Goal: Task Accomplishment & Management: Complete application form

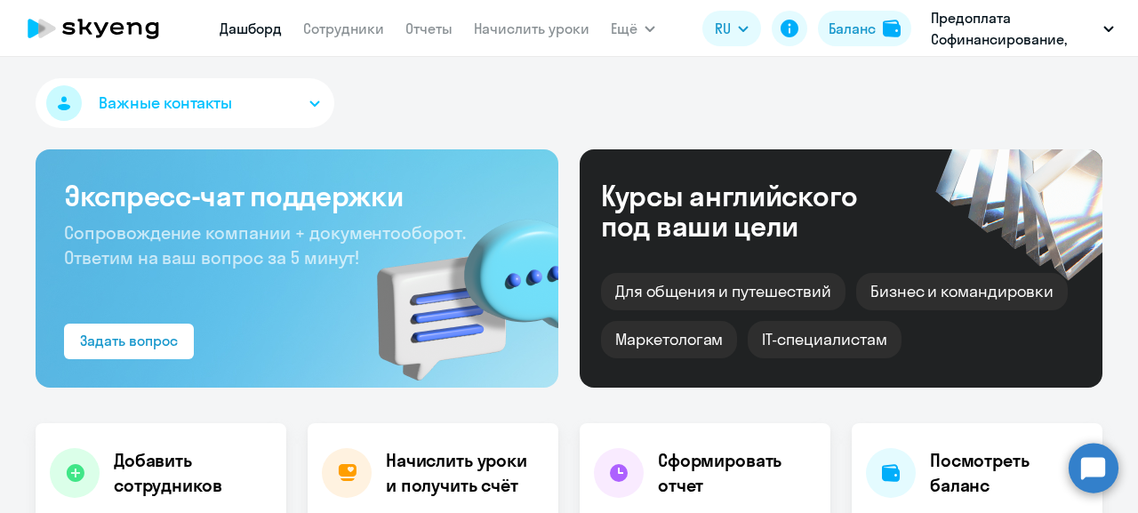
select select "30"
click at [338, 28] on link "Сотрудники" at bounding box center [343, 29] width 81 height 18
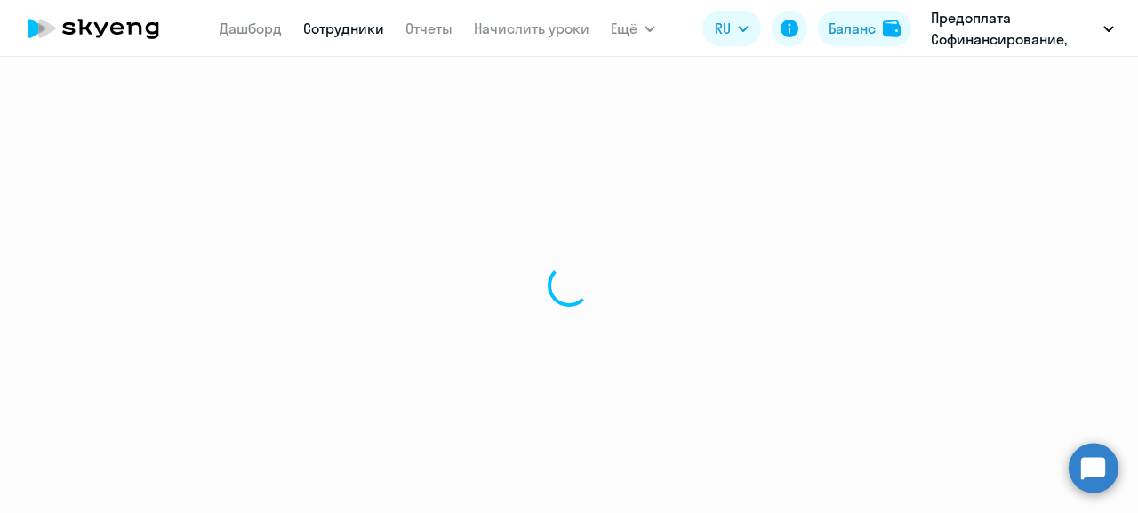
select select "30"
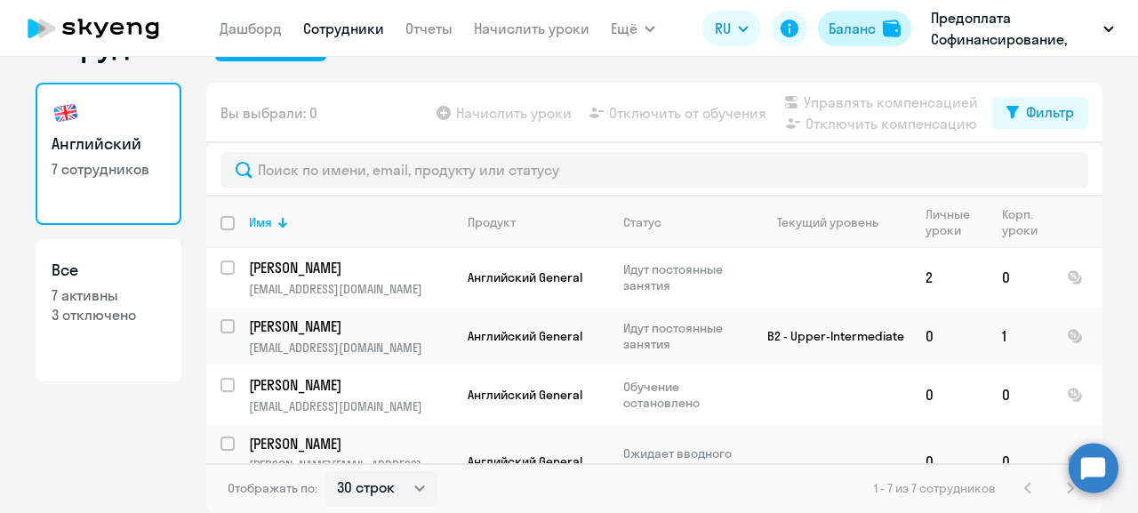
click at [848, 28] on div "Баланс" at bounding box center [851, 28] width 47 height 21
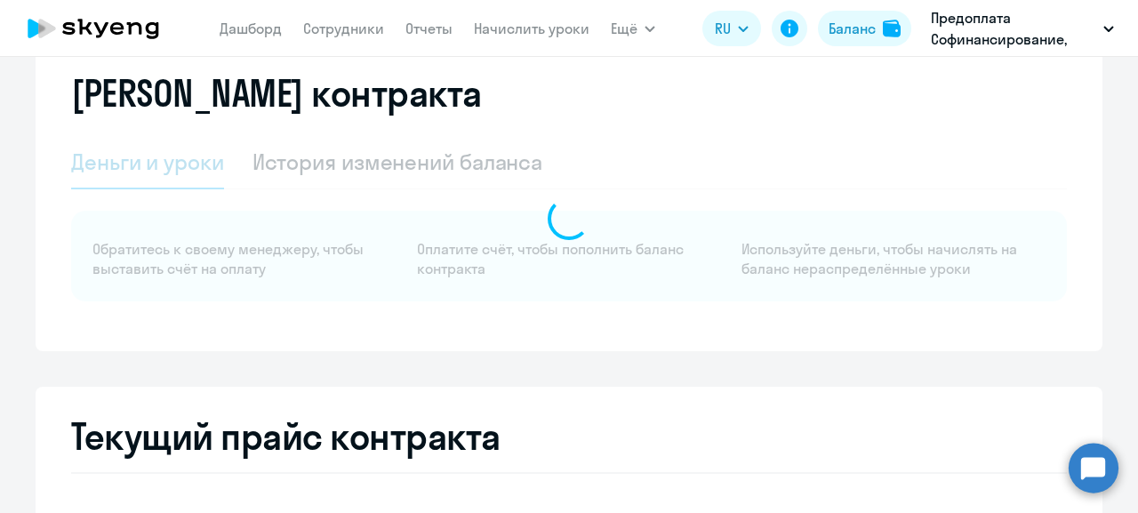
scroll to position [56, 0]
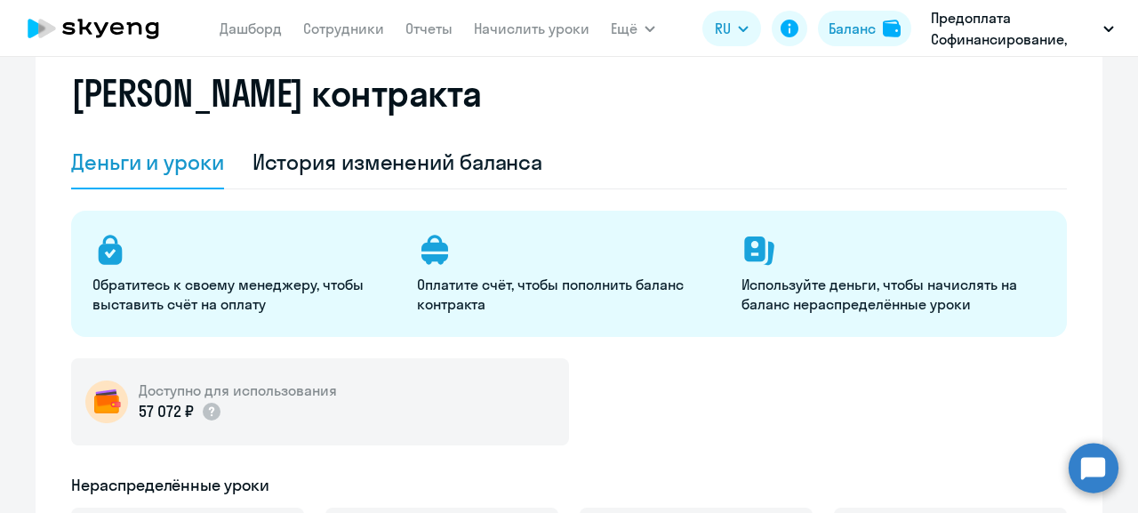
select select "english_adult_not_native_speaker"
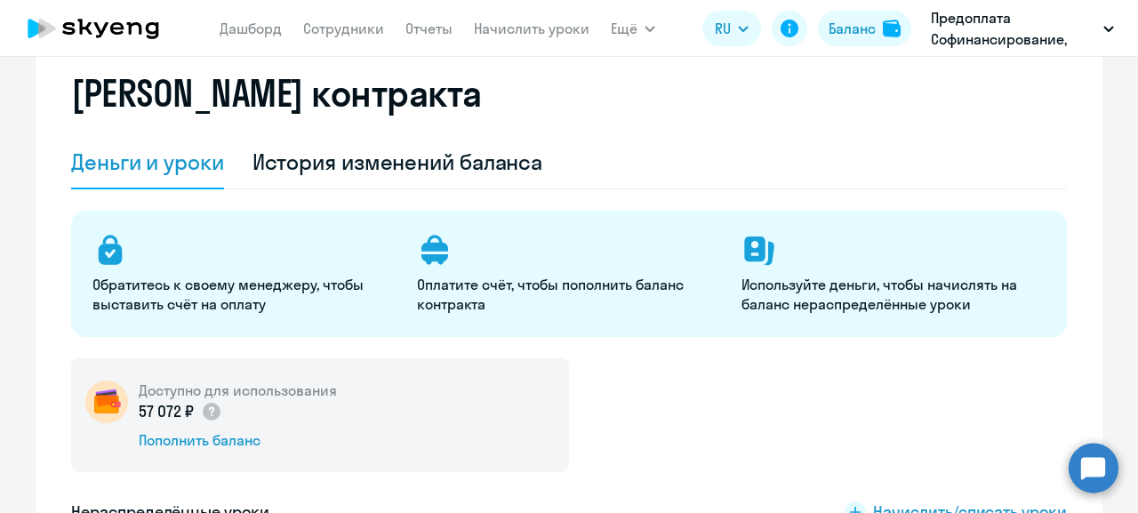
select select "30"
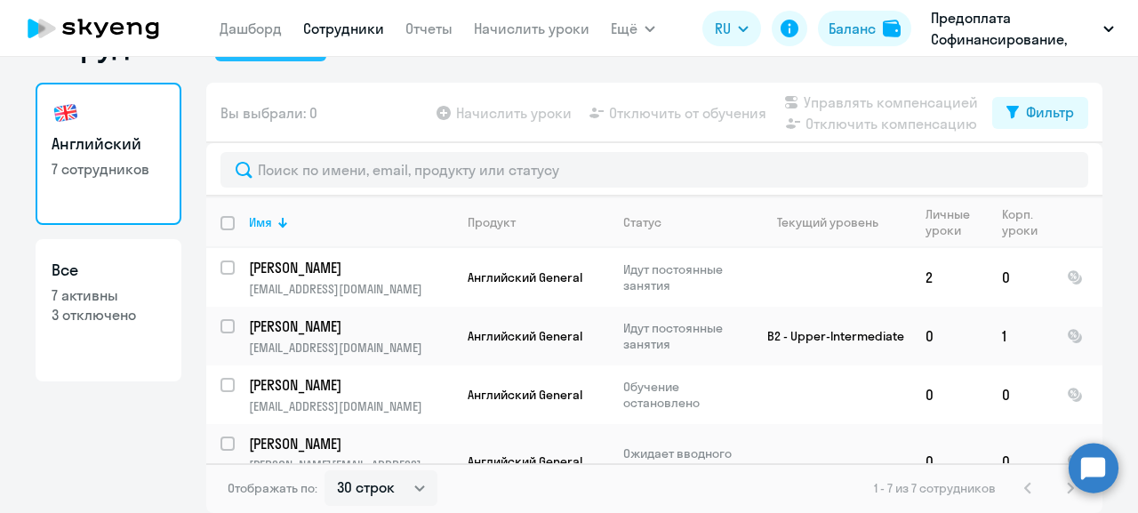
click at [249, 55] on div "Добавить" at bounding box center [280, 44] width 63 height 21
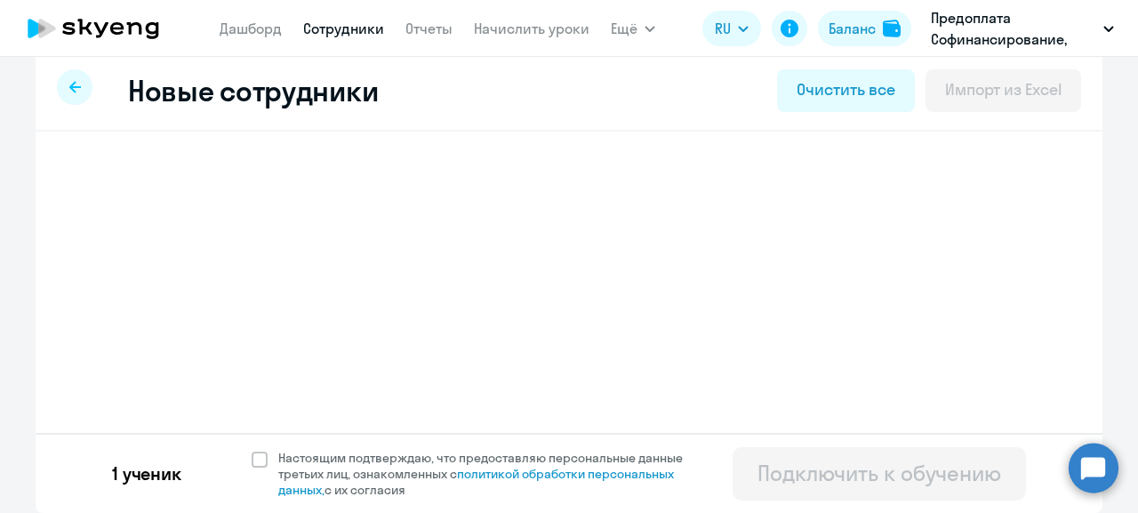
select select "english_adult_not_native_speaker_premium"
select select "3"
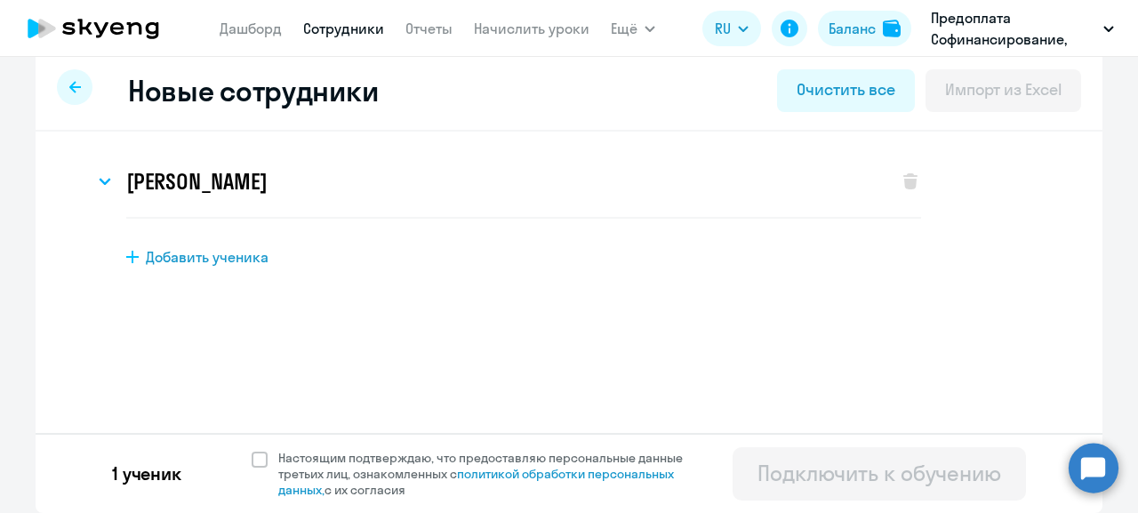
click at [178, 267] on span "Добавить ученика" at bounding box center [207, 257] width 123 height 20
select select "english_adult_not_native_speaker"
select select "3"
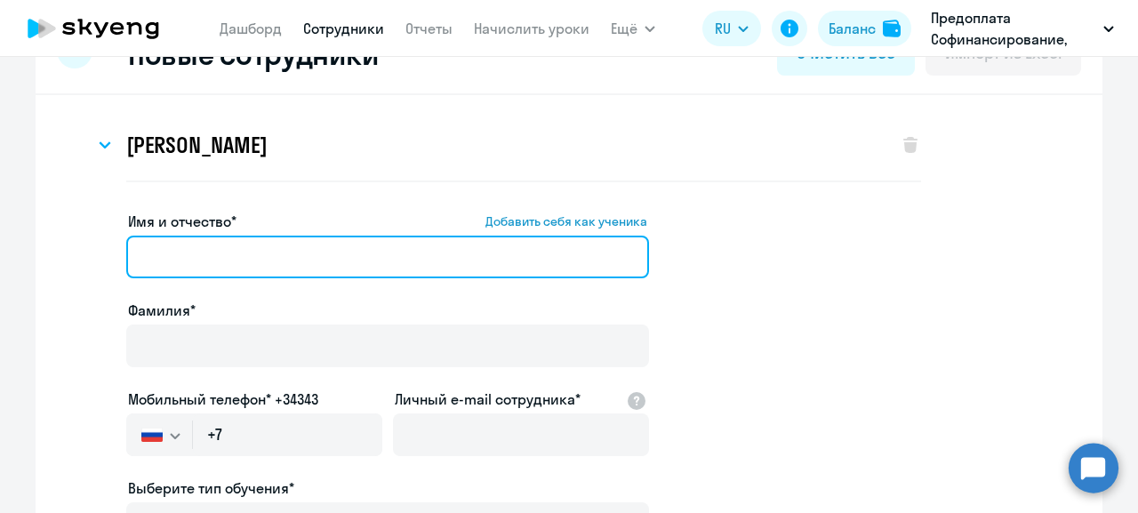
click at [340, 278] on input "Имя и отчество* Добавить себя как ученика" at bounding box center [387, 257] width 523 height 43
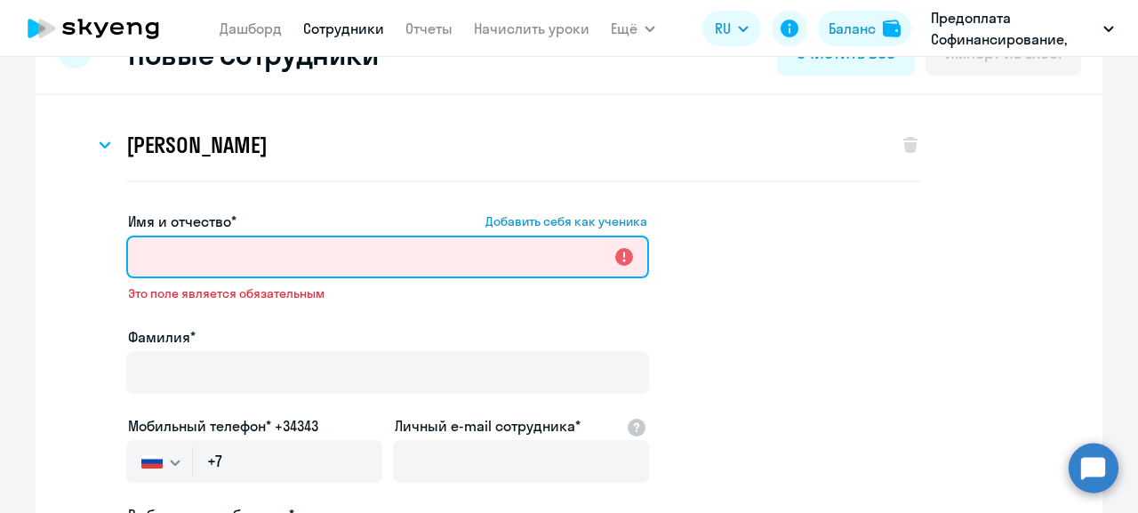
click at [228, 278] on input "Имя и отчество* Добавить себя как ученика" at bounding box center [387, 257] width 523 height 43
paste input "[PERSON_NAME]"
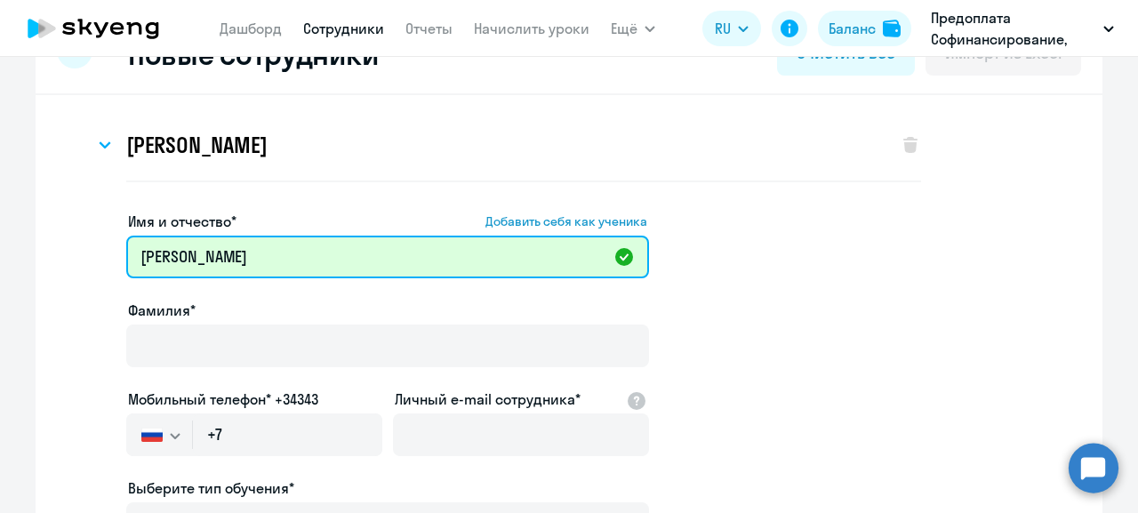
type input "[PERSON_NAME]"
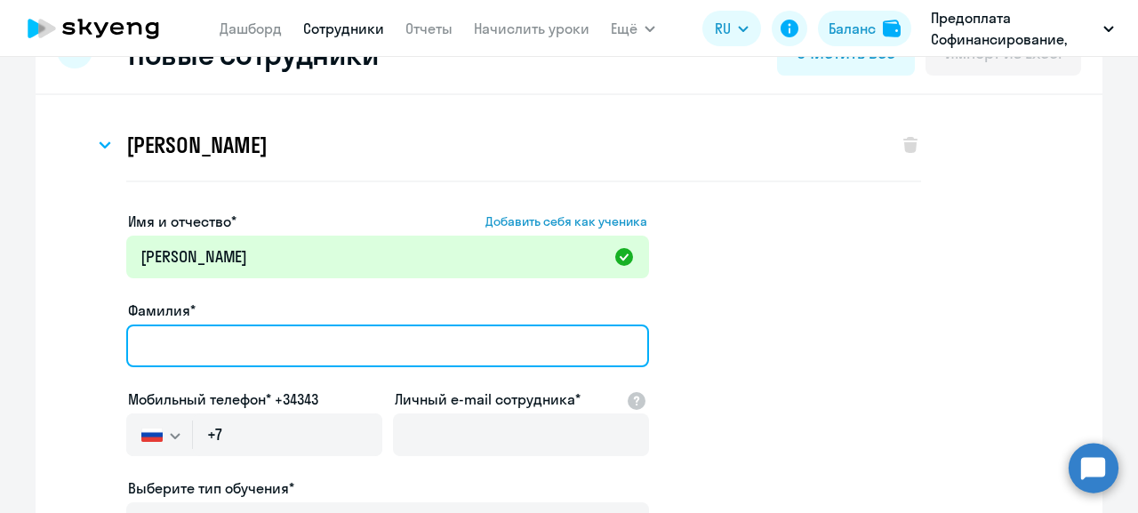
click at [214, 367] on input "Фамилия*" at bounding box center [387, 345] width 523 height 43
paste input "[PERSON_NAME]"
drag, startPoint x: 373, startPoint y: 406, endPoint x: 252, endPoint y: 396, distance: 121.4
click at [235, 367] on input "[PERSON_NAME]" at bounding box center [387, 345] width 523 height 43
type input "[PERSON_NAME]"
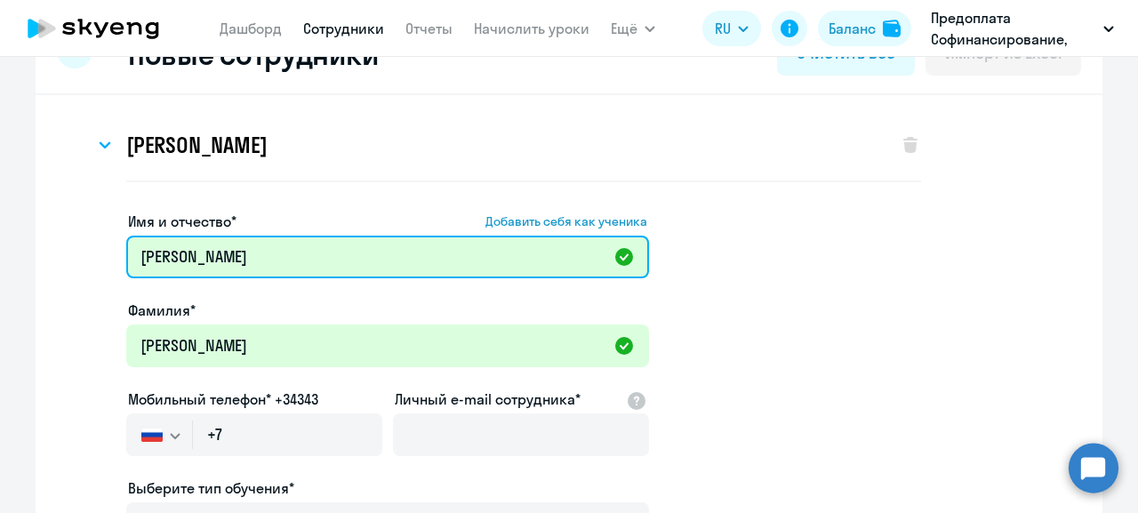
click at [225, 278] on input "[PERSON_NAME]" at bounding box center [387, 257] width 523 height 43
type input "[PERSON_NAME]"
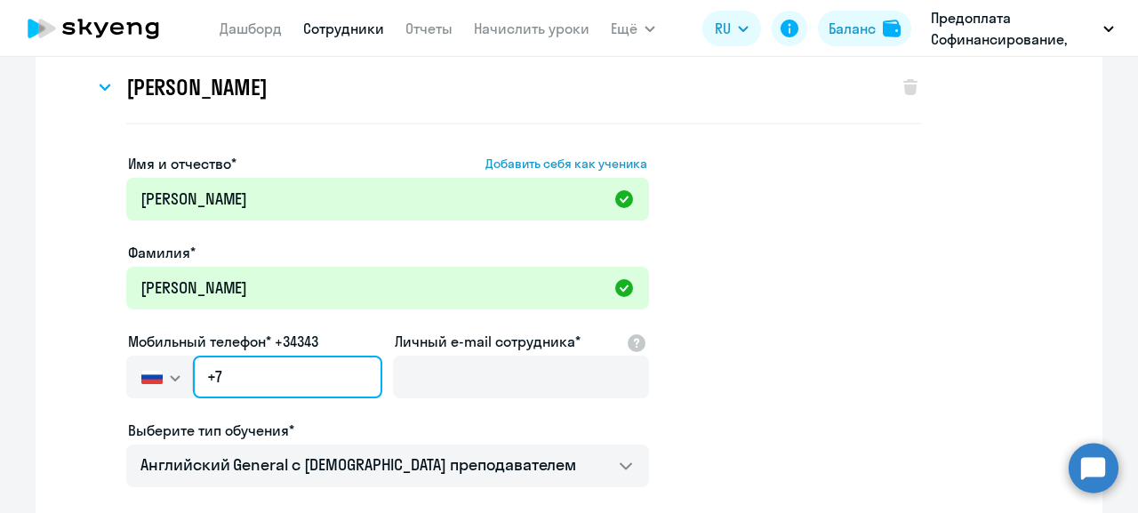
click at [264, 371] on input "+7" at bounding box center [287, 377] width 189 height 43
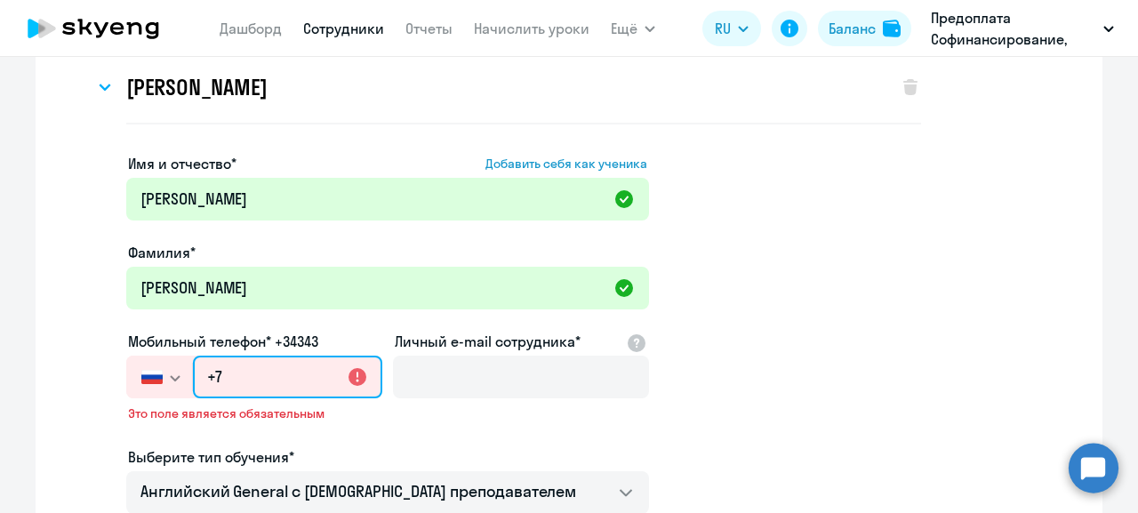
click at [252, 378] on input "+7" at bounding box center [287, 377] width 189 height 43
paste input "[PHONE_NUMBER]"
type input "[PHONE_NUMBER]"
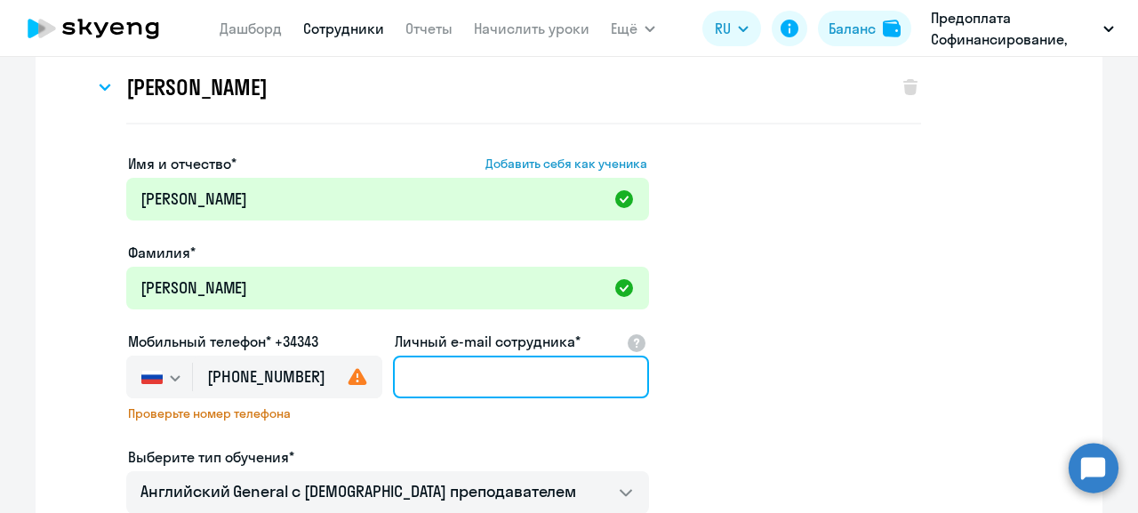
click at [508, 381] on input "Личный e-mail сотрудника*" at bounding box center [521, 377] width 256 height 43
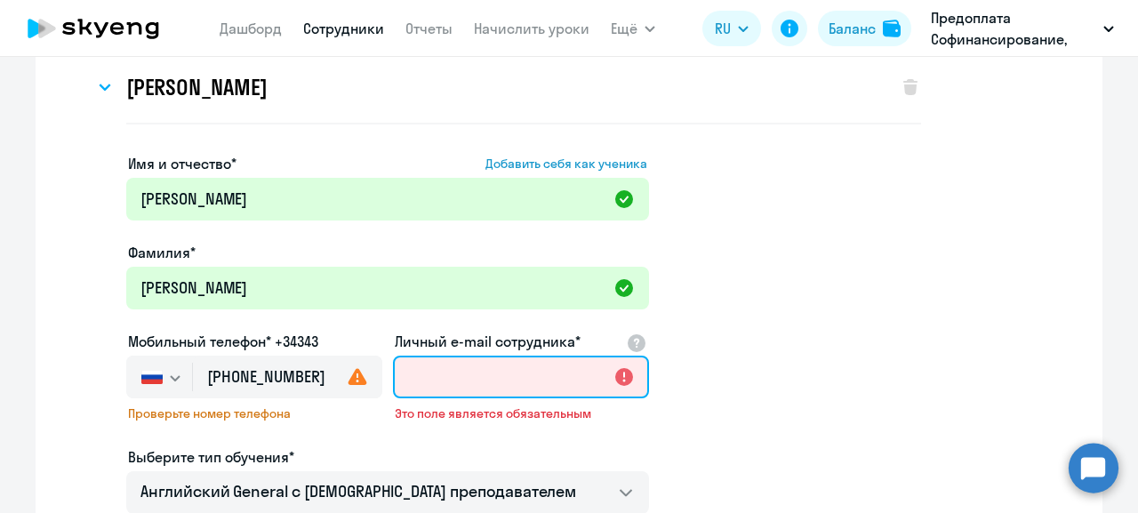
click at [460, 372] on input "Личный e-mail сотрудника*" at bounding box center [521, 377] width 256 height 43
paste input "[EMAIL_ADDRESS][DOMAIN_NAME]"
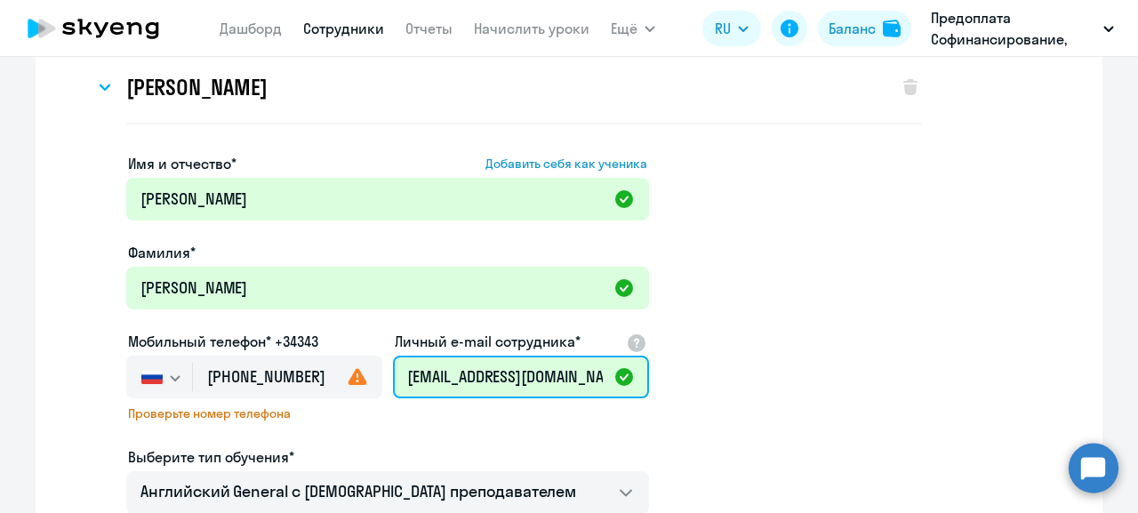
scroll to position [0, 4]
type input "[EMAIL_ADDRESS][DOMAIN_NAME]"
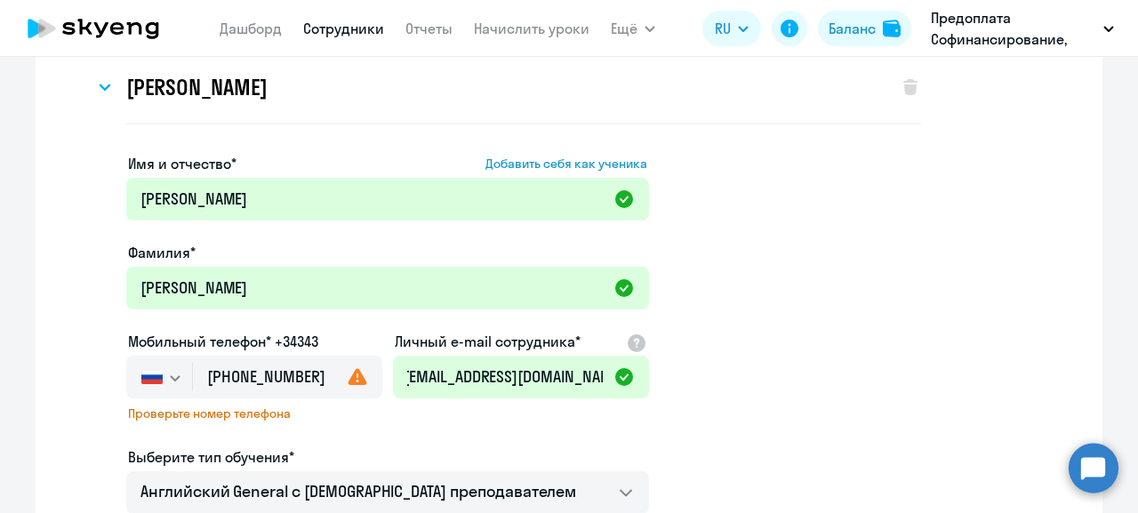
click at [749, 348] on app-new-student-form "Имя и отчество* Добавить себя как ученика [PERSON_NAME]* [PERSON_NAME] Мобильны…" at bounding box center [569, 483] width 1010 height 660
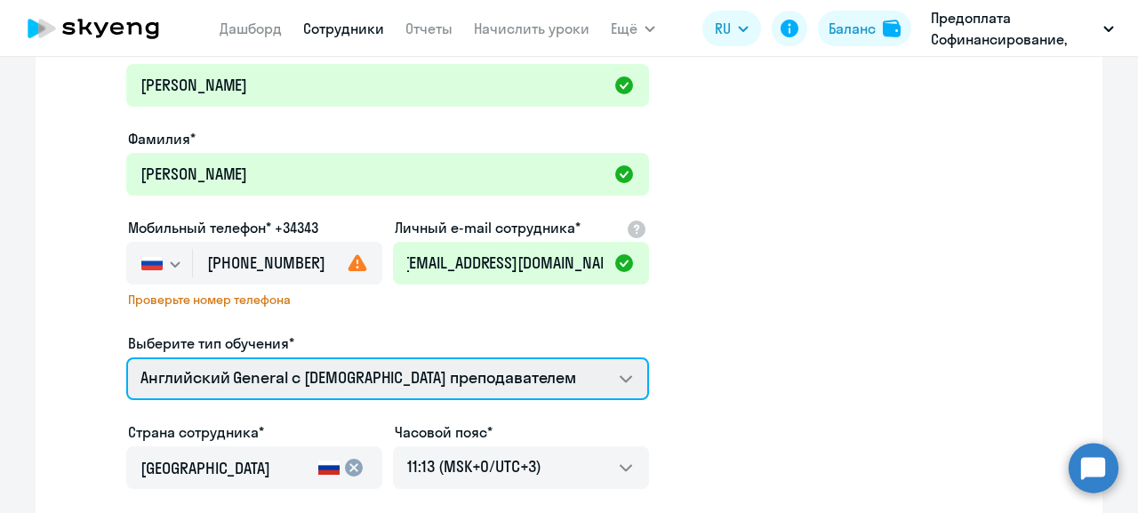
click at [126, 357] on select "Премиум [DEMOGRAPHIC_DATA] с русскоговорящим преподавателем Английский General …" at bounding box center [387, 378] width 523 height 43
select select "english_adult_not_native_speaker_premium"
click option "Премиум английский с русскоговорящим преподавателем" at bounding box center [0, 0] width 0 height 0
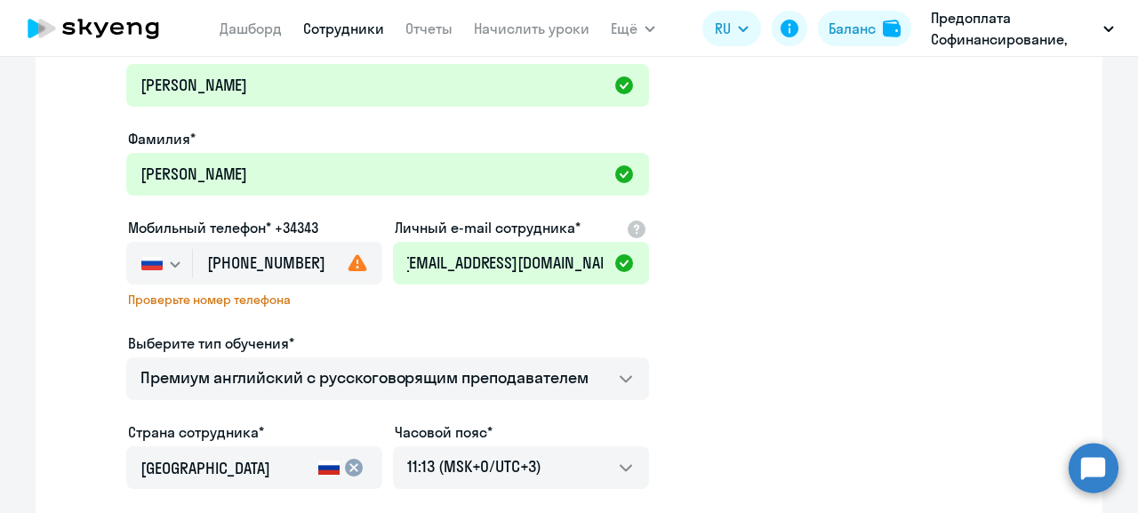
click at [847, 381] on app-new-student-form "Имя и отчество* Добавить себя как ученика [PERSON_NAME]* [PERSON_NAME] Мобильны…" at bounding box center [569, 369] width 1010 height 660
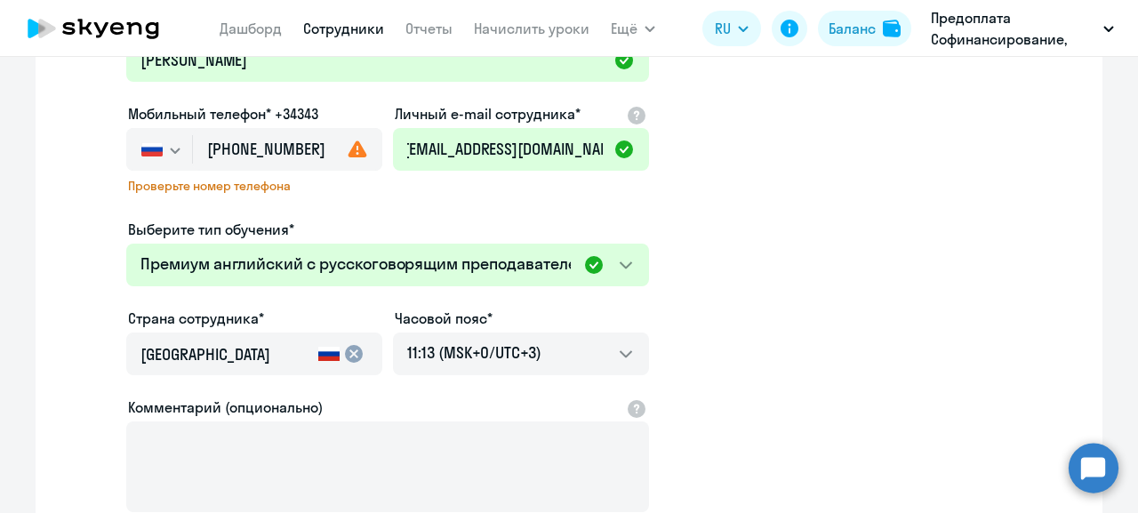
scroll to position [455, 0]
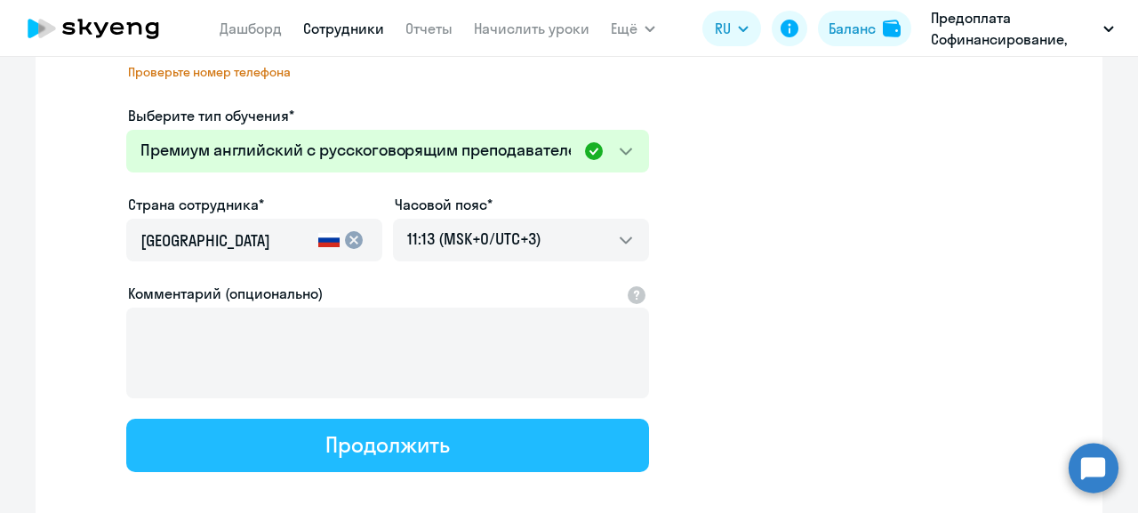
click at [410, 440] on div "Продолжить" at bounding box center [387, 444] width 124 height 28
select select "english_adult_not_native_speaker_premium"
select select "3"
select select "english_adult_not_native_speaker_premium"
select select "3"
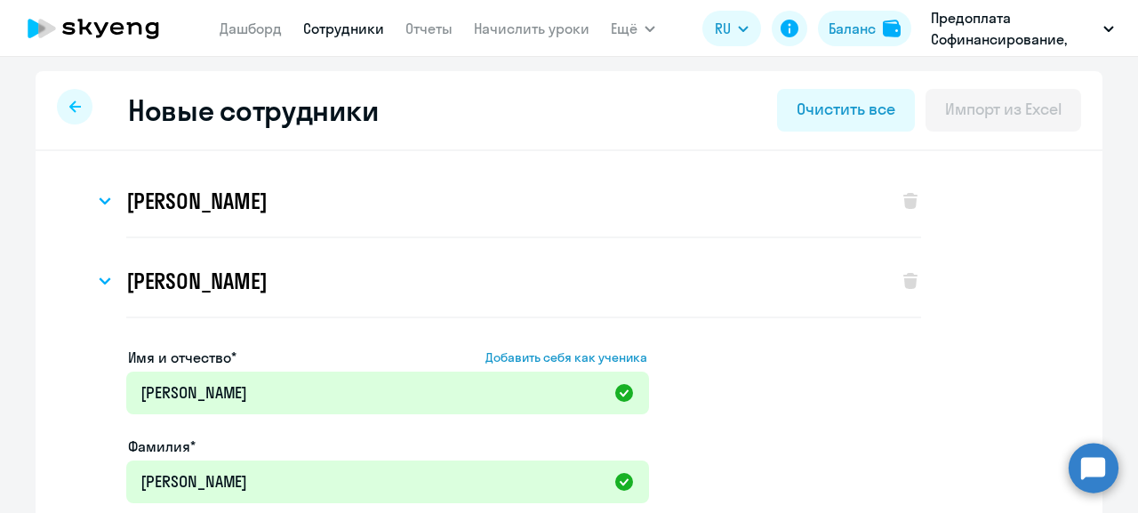
scroll to position [0, 0]
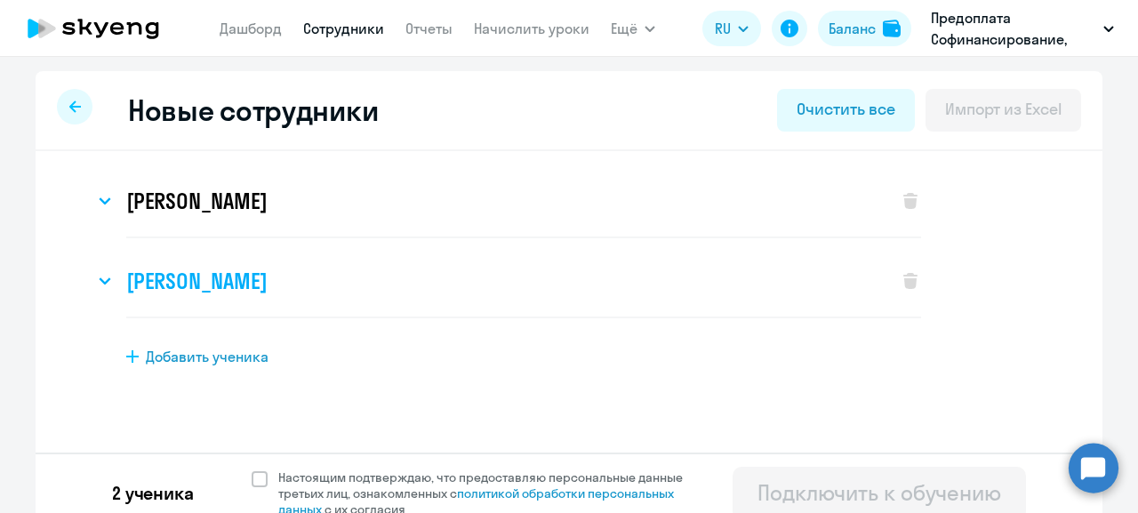
click at [99, 277] on icon at bounding box center [105, 280] width 12 height 7
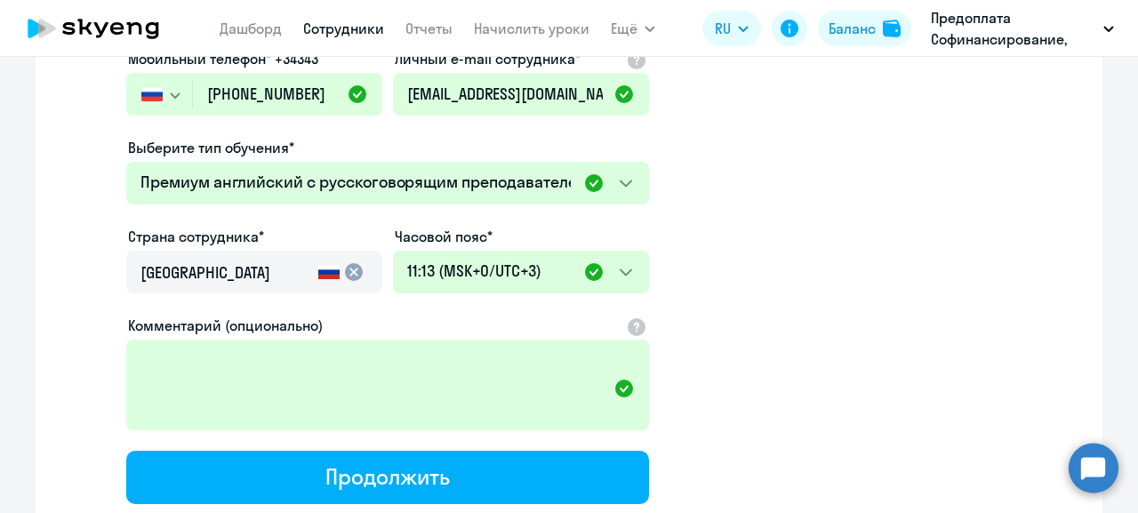
scroll to position [569, 0]
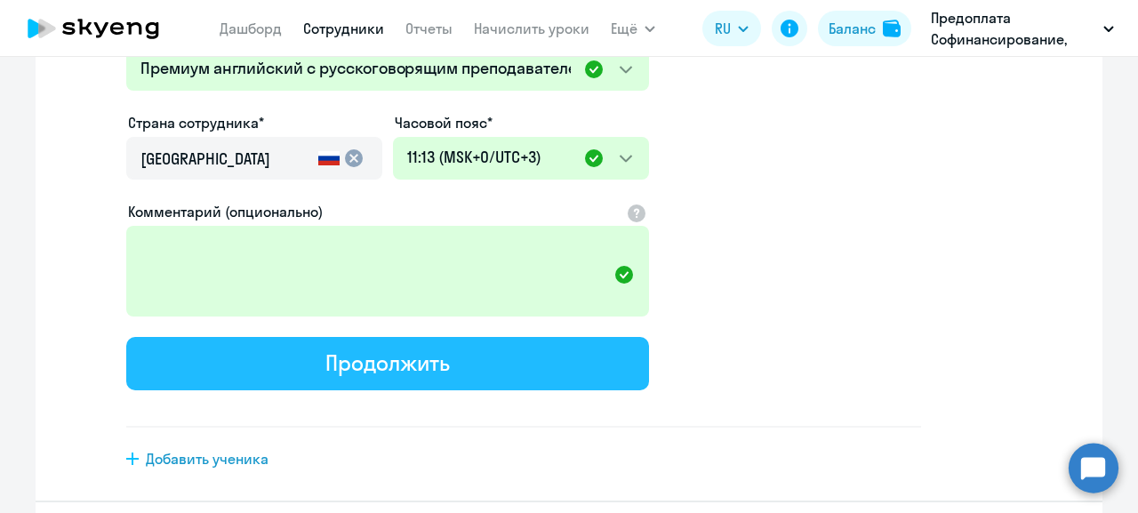
click at [419, 362] on div "Продолжить" at bounding box center [387, 362] width 124 height 28
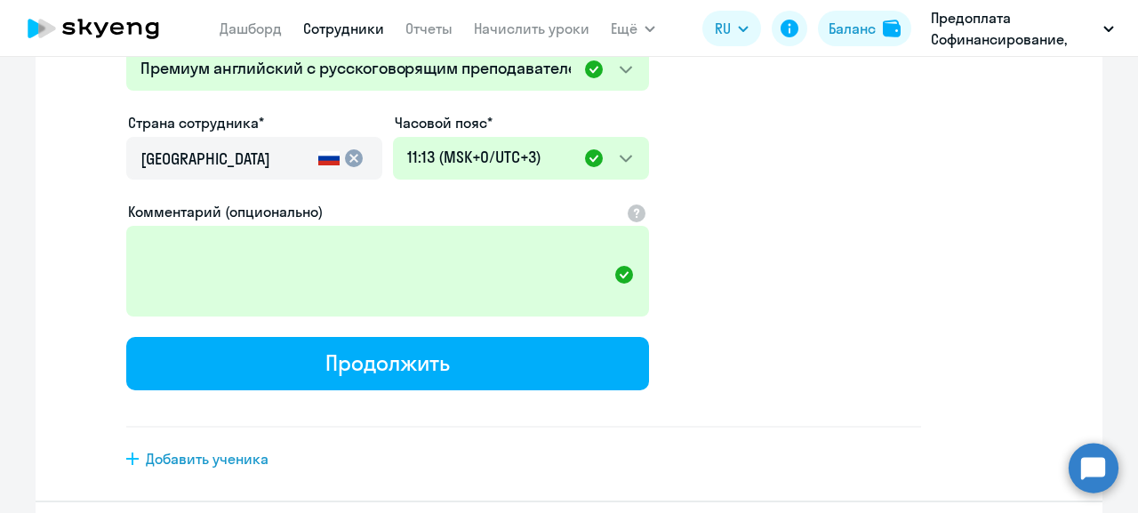
select select "english_adult_not_native_speaker_premium"
select select "3"
select select "english_adult_not_native_speaker_premium"
select select "3"
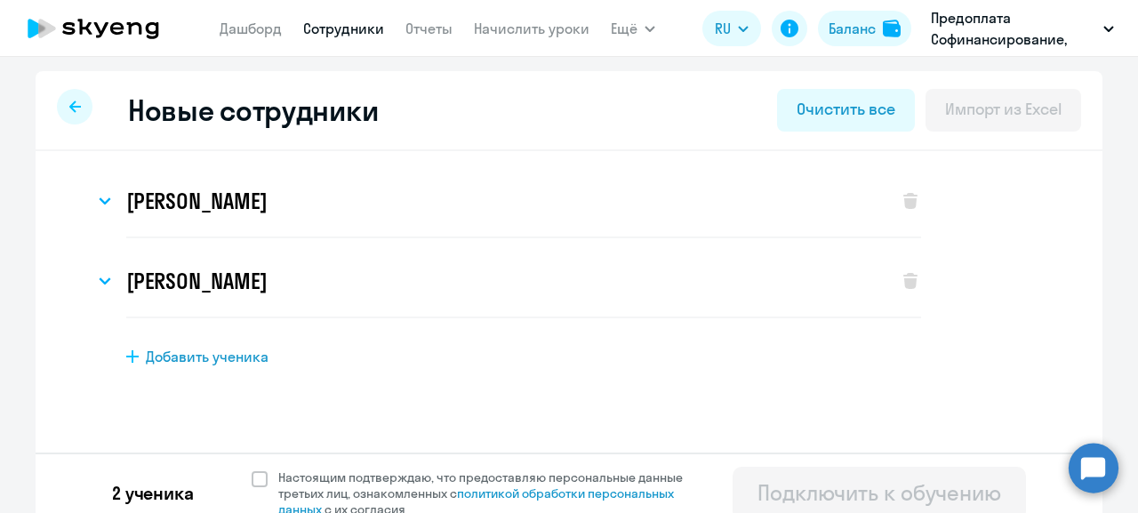
scroll to position [20, 0]
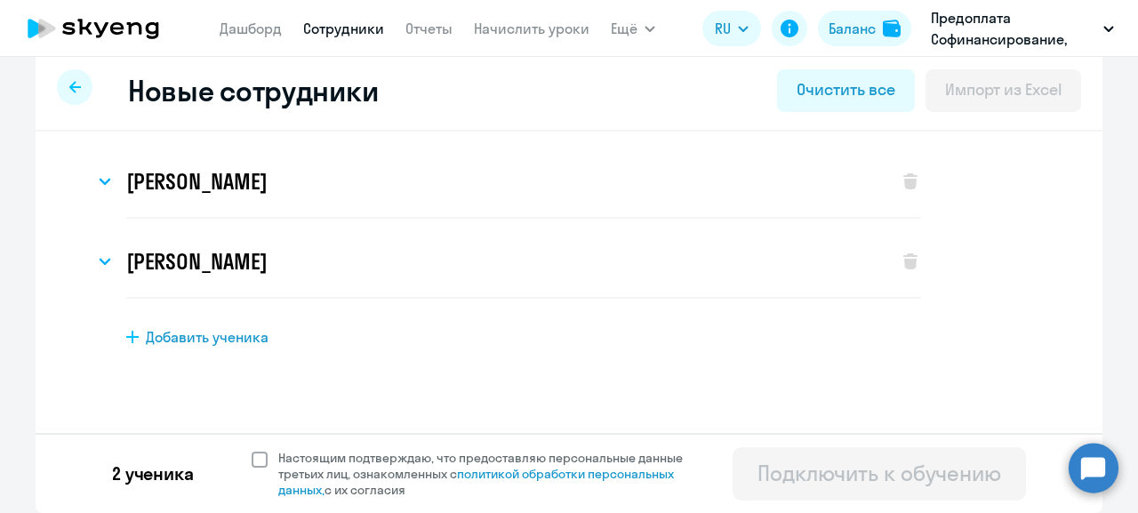
click at [252, 458] on span at bounding box center [260, 460] width 16 height 16
click at [251, 450] on input "Настоящим подтверждаю, что предоставляю персональные данные третьих лиц, ознако…" at bounding box center [251, 449] width 1 height 1
checkbox input "true"
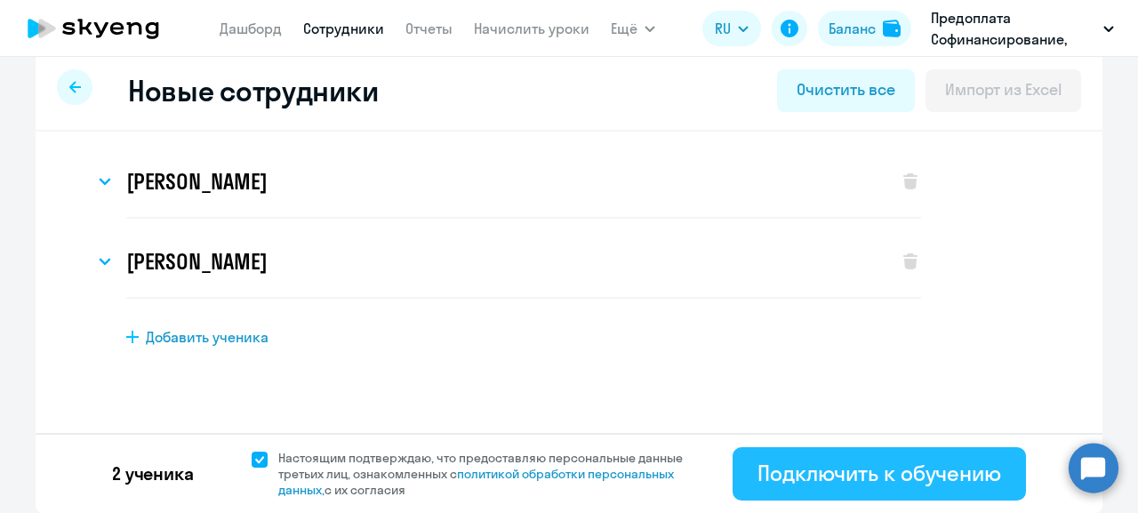
click at [811, 476] on div "Подключить к обучению" at bounding box center [879, 473] width 244 height 28
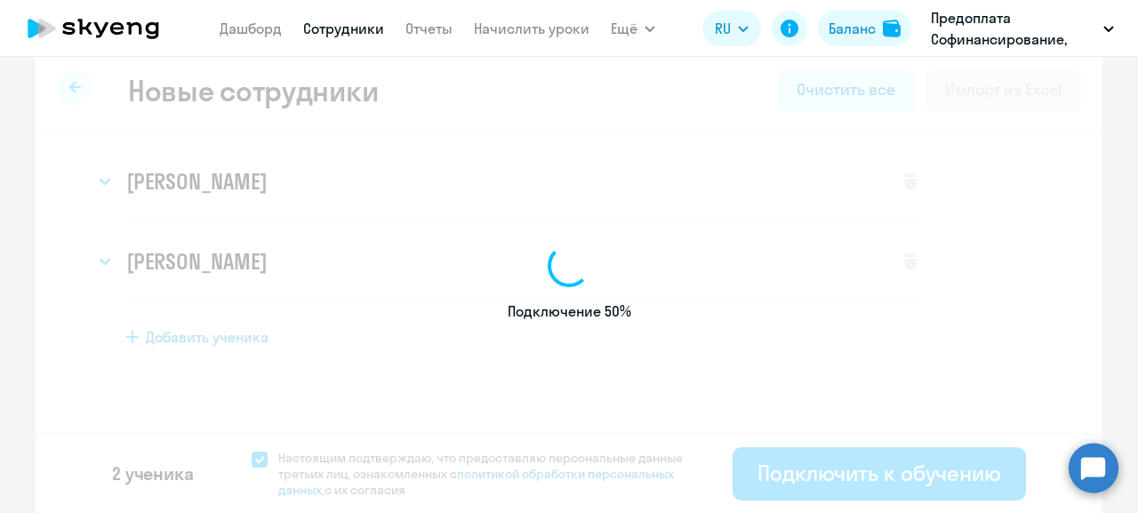
select select "english_adult_not_native_speaker"
select select "3"
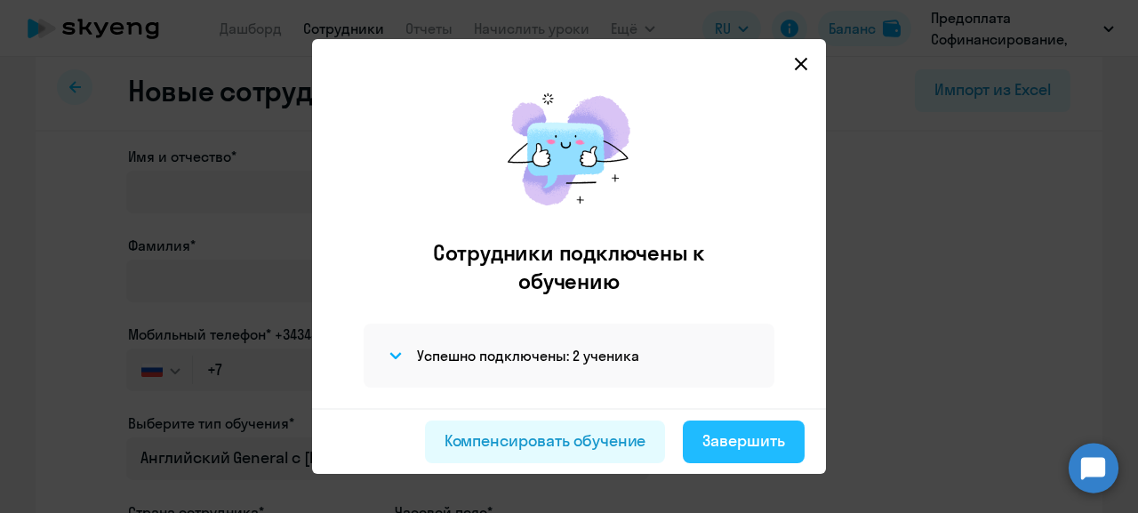
click at [756, 436] on div "Завершить" at bounding box center [743, 440] width 83 height 23
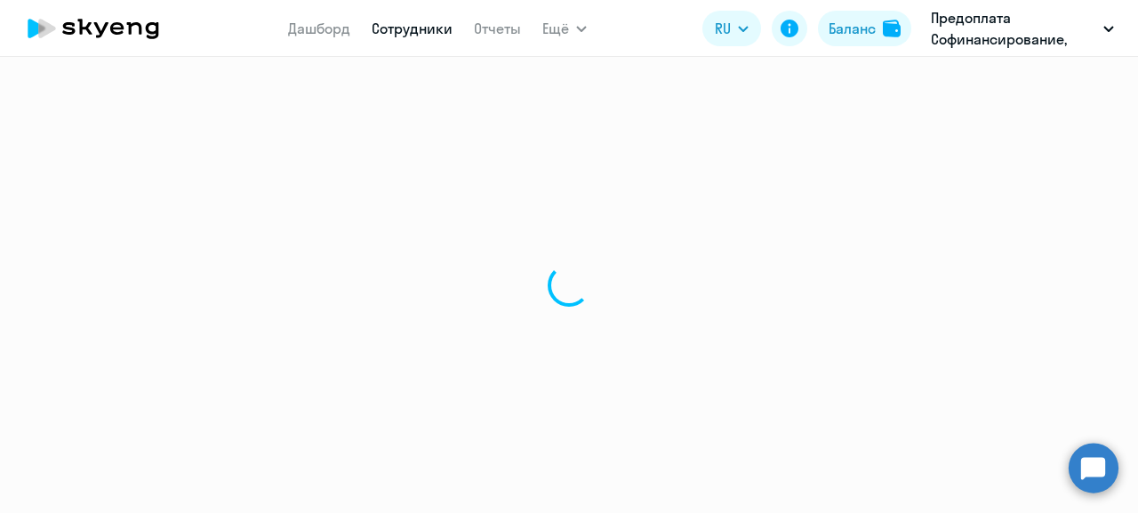
select select "30"
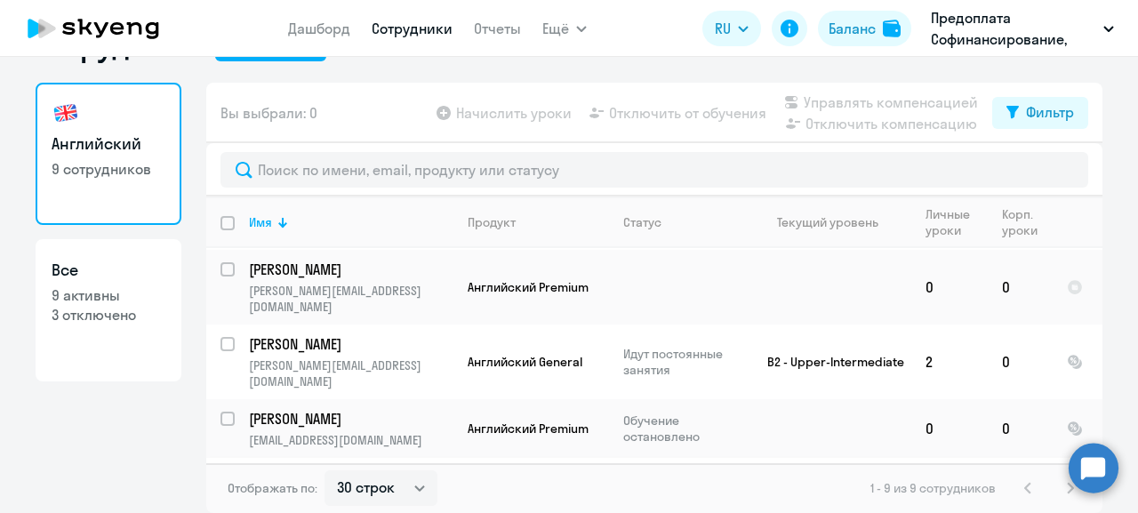
scroll to position [194, 0]
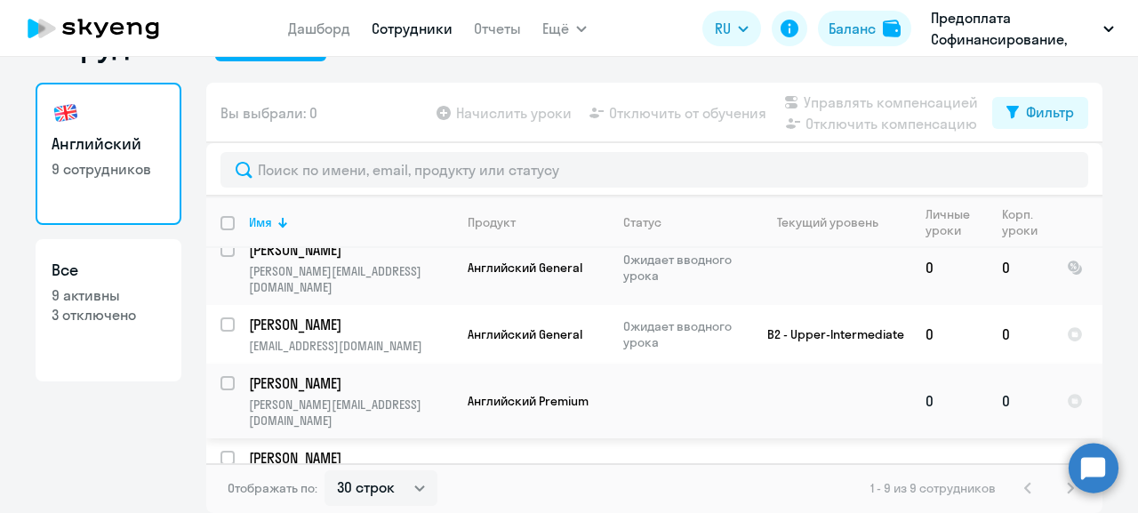
click at [249, 373] on p "[PERSON_NAME]" at bounding box center [349, 383] width 201 height 20
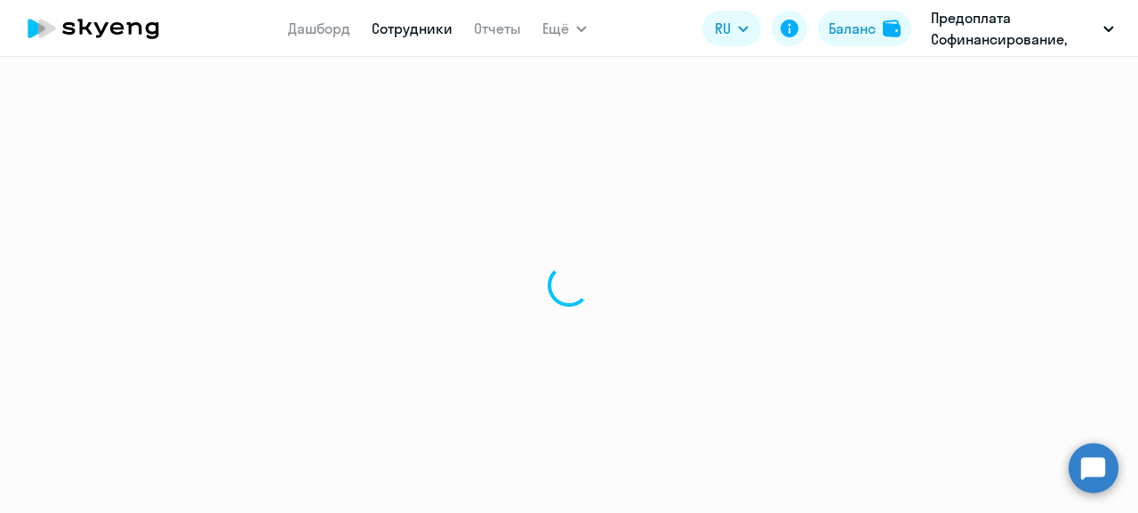
select select "english"
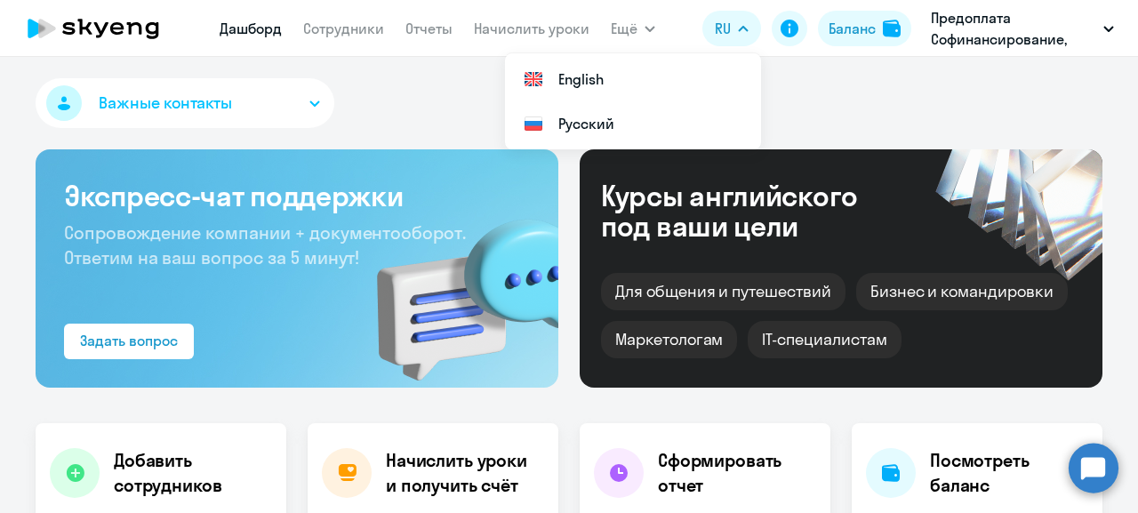
select select "30"
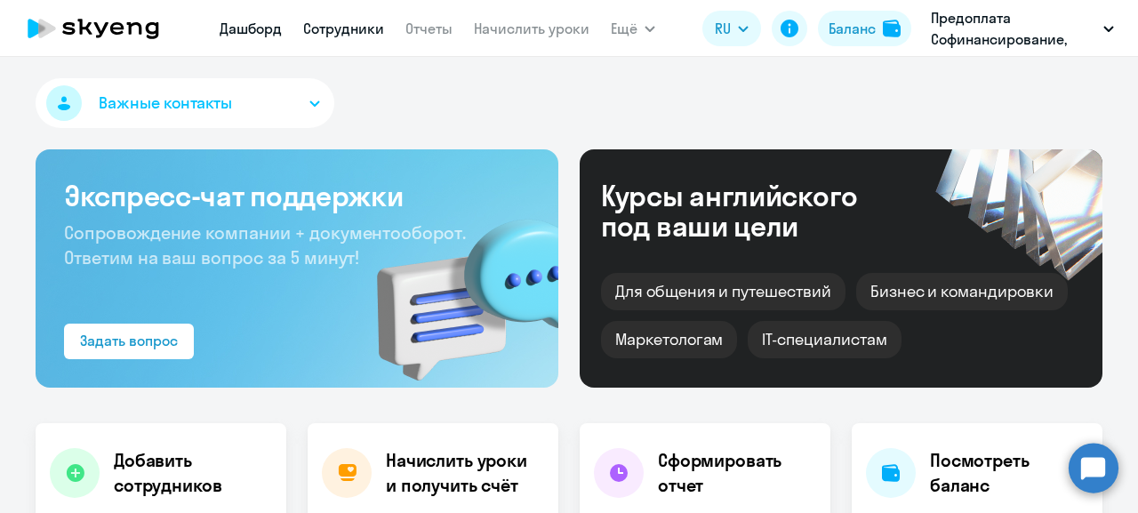
click at [341, 28] on link "Сотрудники" at bounding box center [343, 29] width 81 height 18
select select "30"
